Goal: Check status

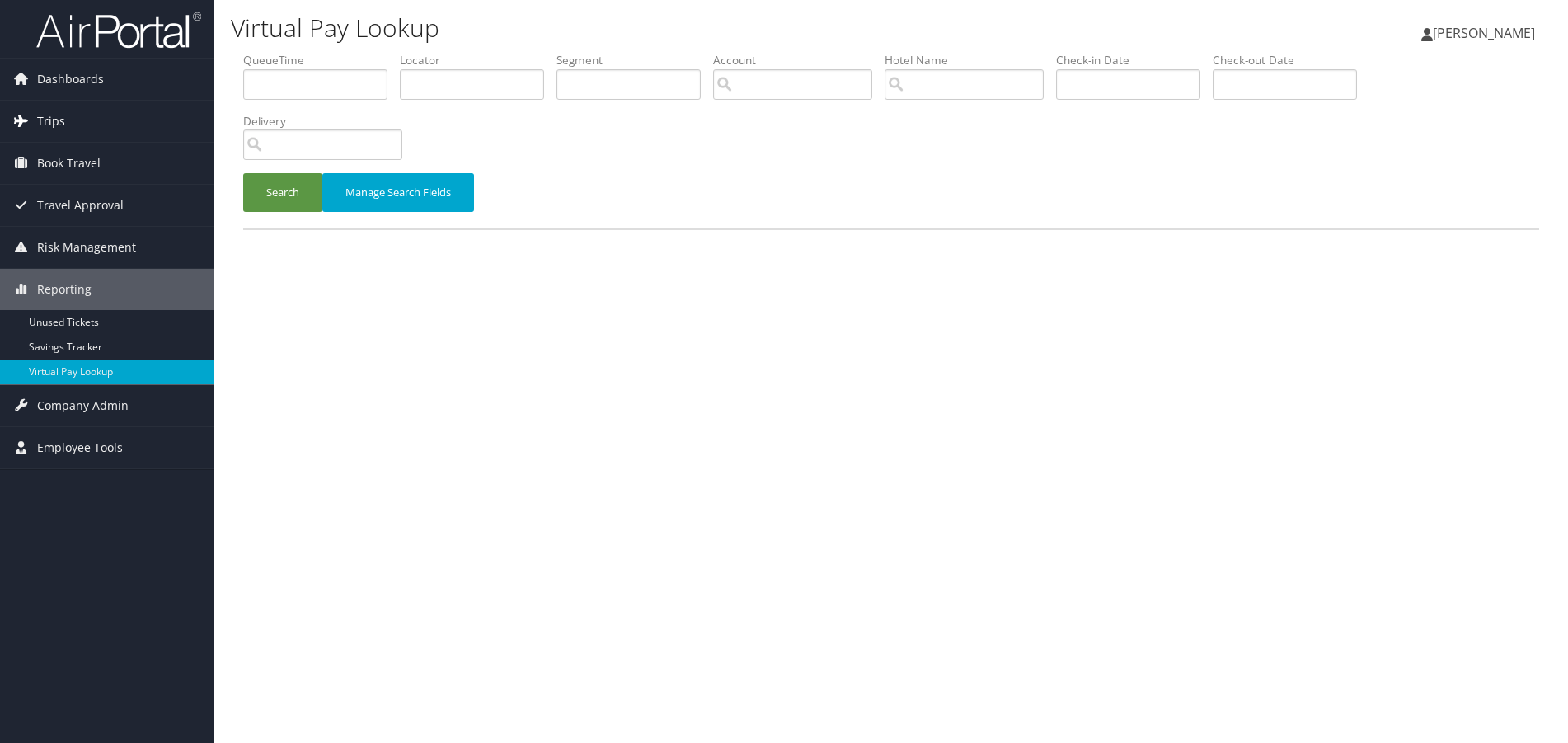
click at [48, 121] on span "Trips" at bounding box center [50, 121] width 28 height 41
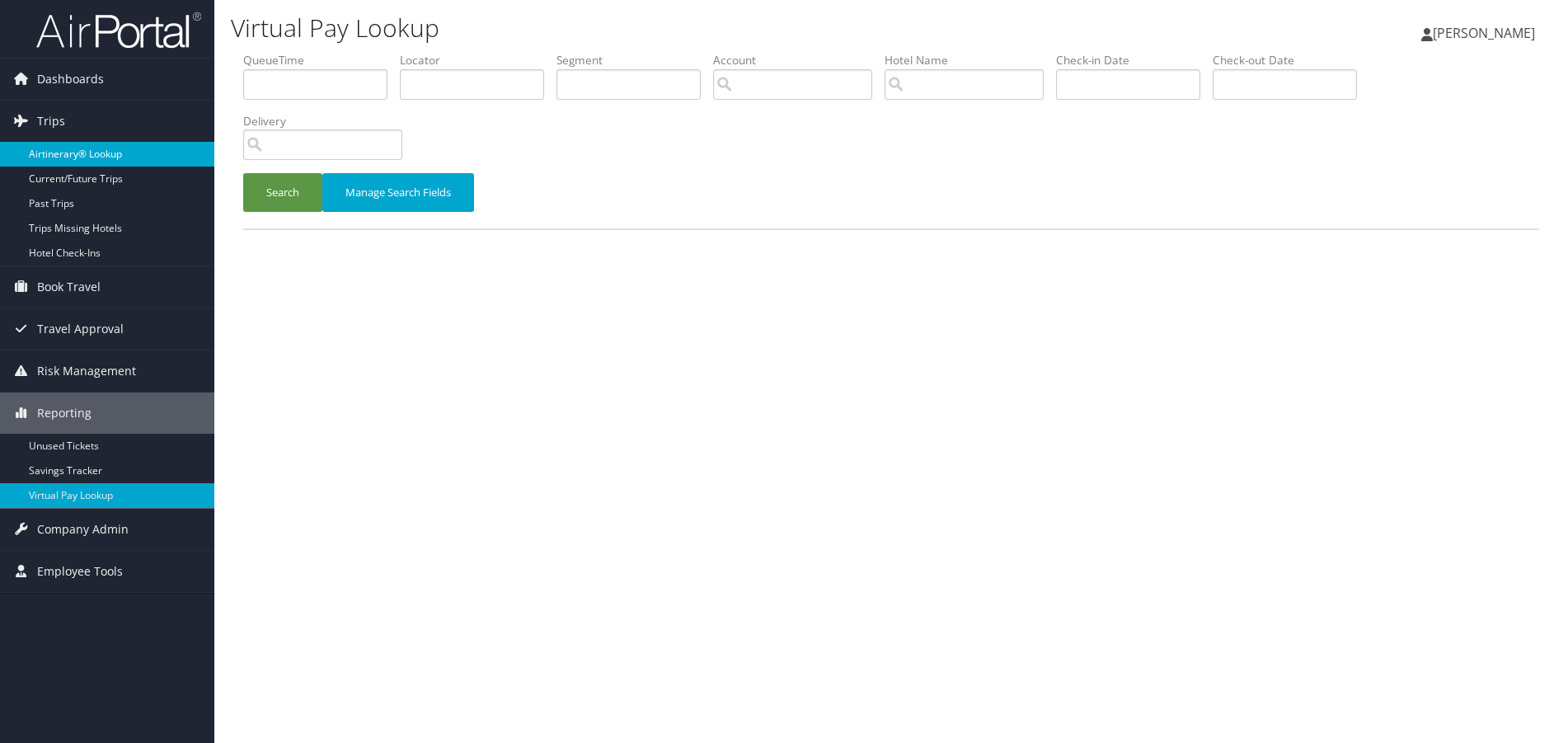
click at [83, 146] on link "Airtinerary® Lookup" at bounding box center [107, 155] width 215 height 25
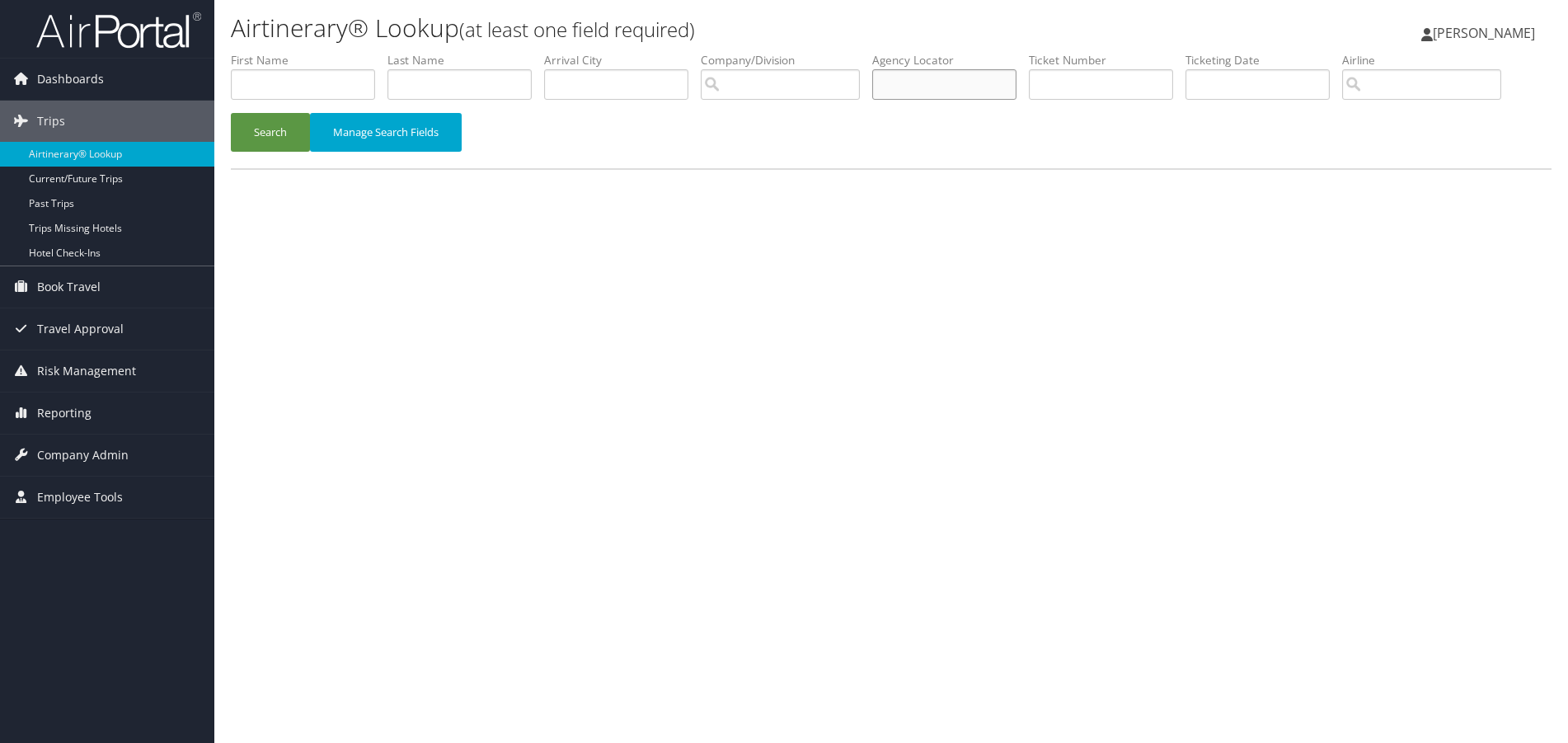
click at [957, 84] on input "text" at bounding box center [944, 84] width 144 height 30
paste input "LFZRWV"
type input "LFZRWV"
click at [279, 131] on button "Search" at bounding box center [270, 131] width 80 height 38
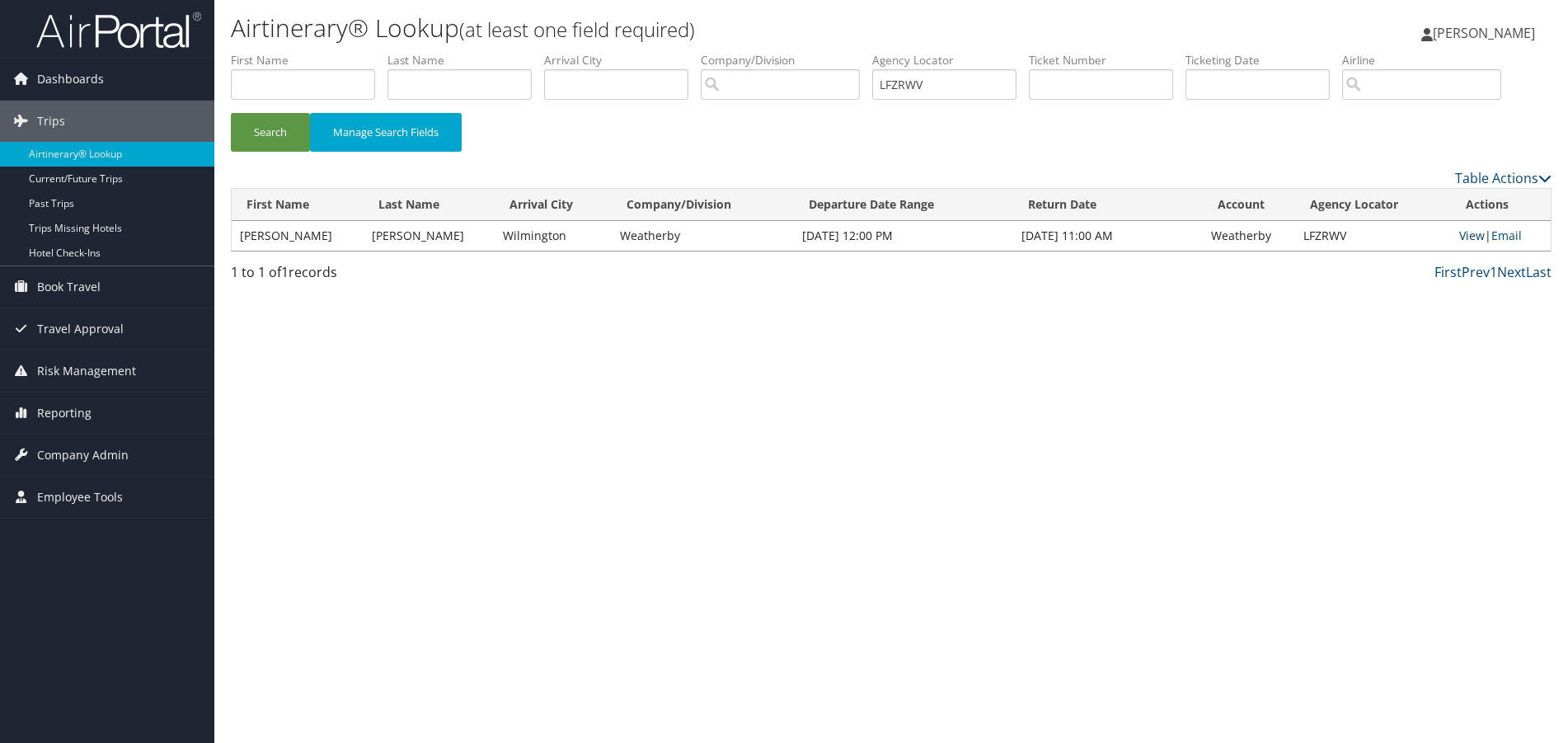
click at [1475, 232] on link "View" at bounding box center [1471, 236] width 26 height 16
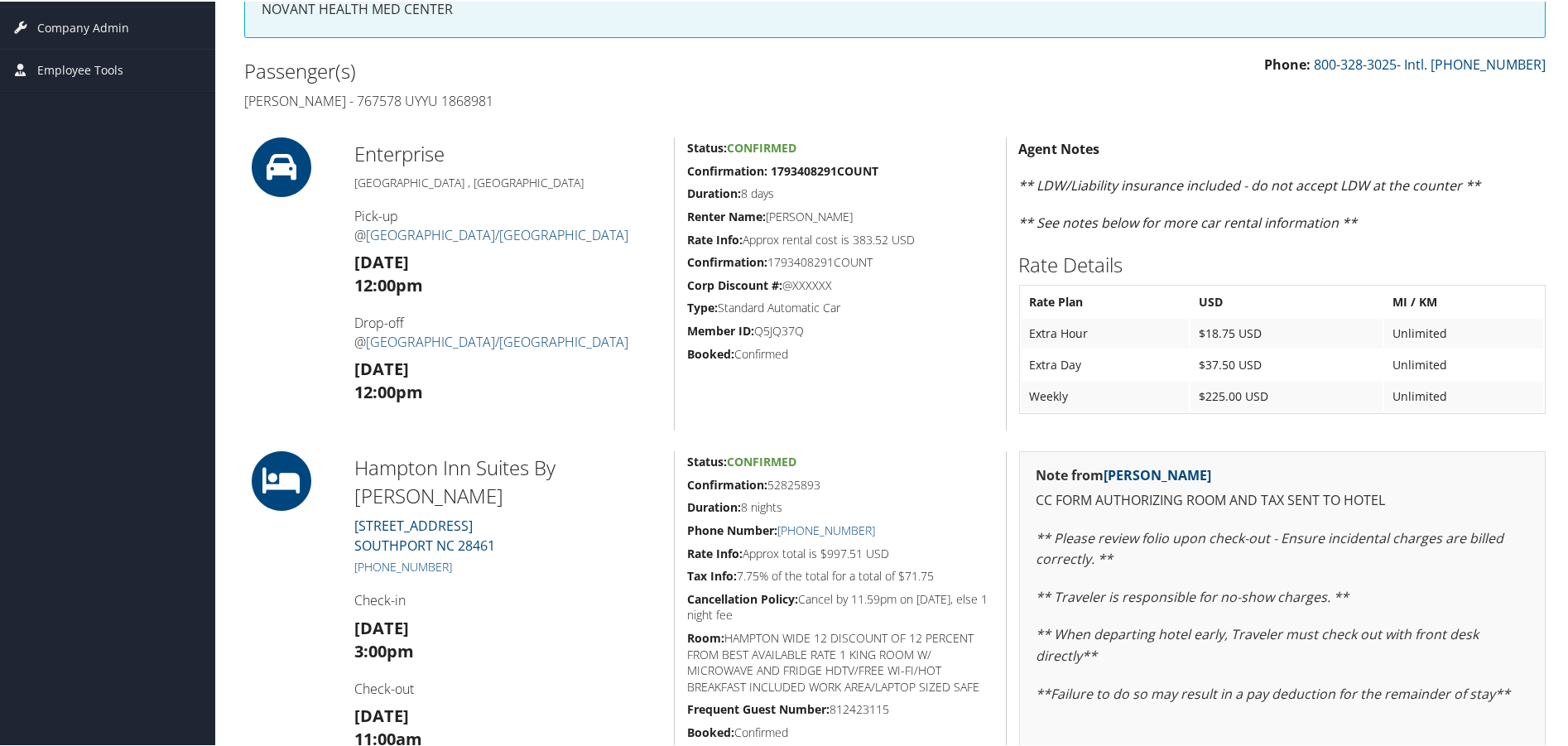
scroll to position [224, 0]
